Goal: Find specific page/section: Find specific page/section

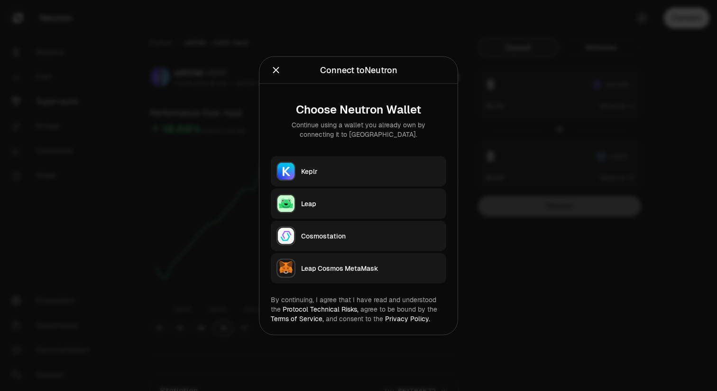
click at [371, 168] on div "Keplr" at bounding box center [371, 170] width 140 height 9
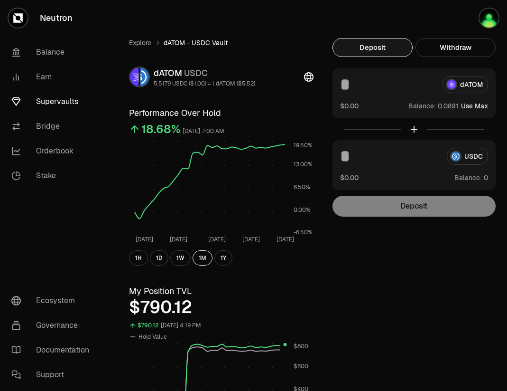
click at [77, 103] on link "Supervaults" at bounding box center [53, 101] width 99 height 25
